Goal: Task Accomplishment & Management: Manage account settings

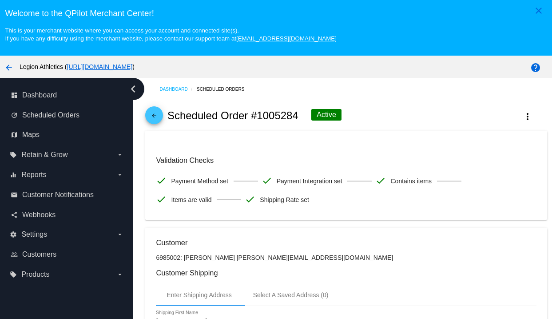
click at [154, 119] on mat-icon "arrow_back" at bounding box center [154, 117] width 11 height 11
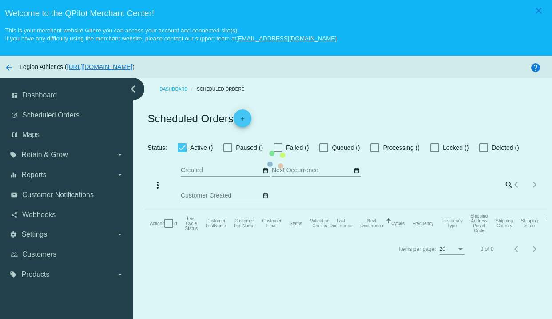
checkbox input "true"
